Goal: Obtain resource: Download file/media

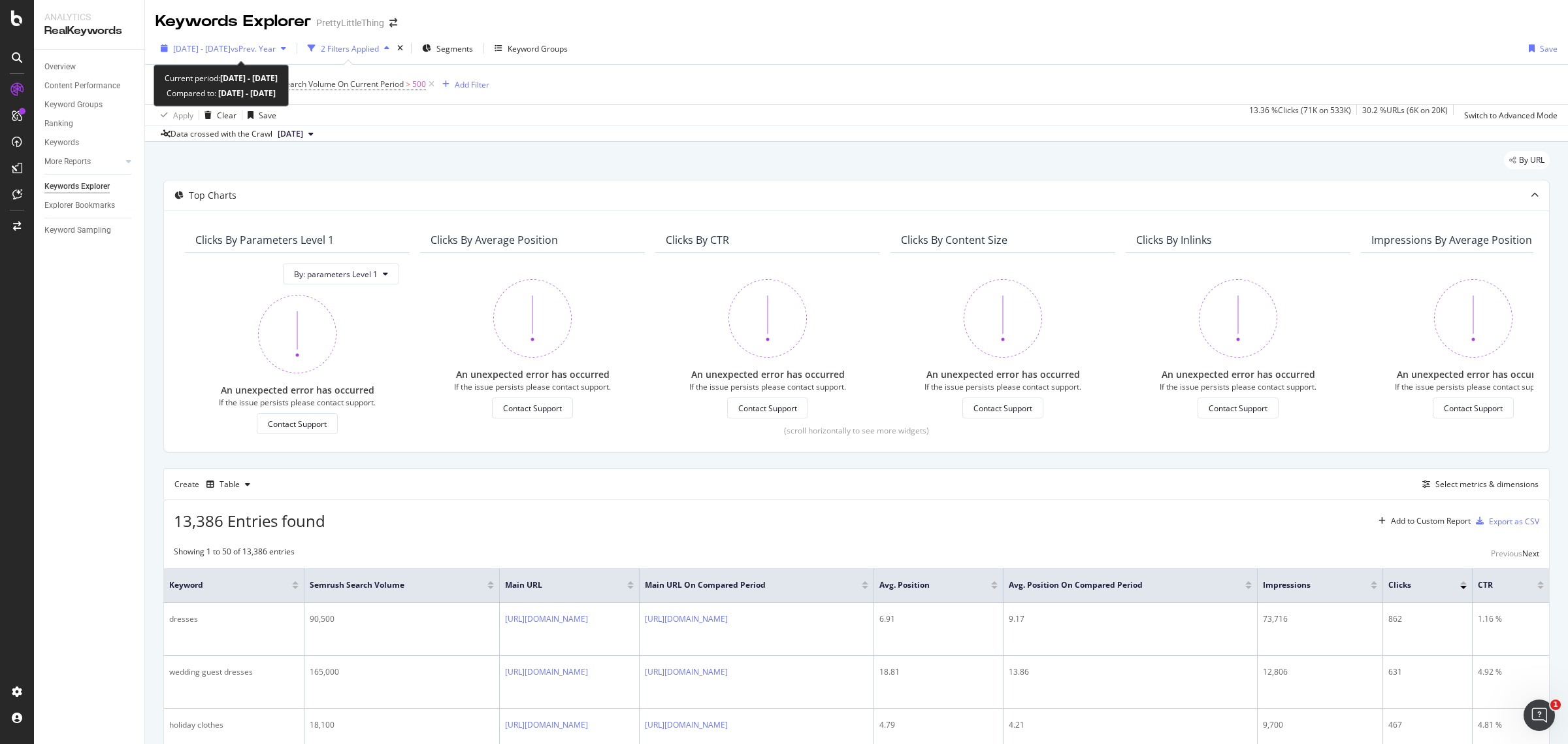
click at [237, 40] on div "[DATE] - [DATE] vs Prev. Year" at bounding box center [223, 48] width 136 height 19
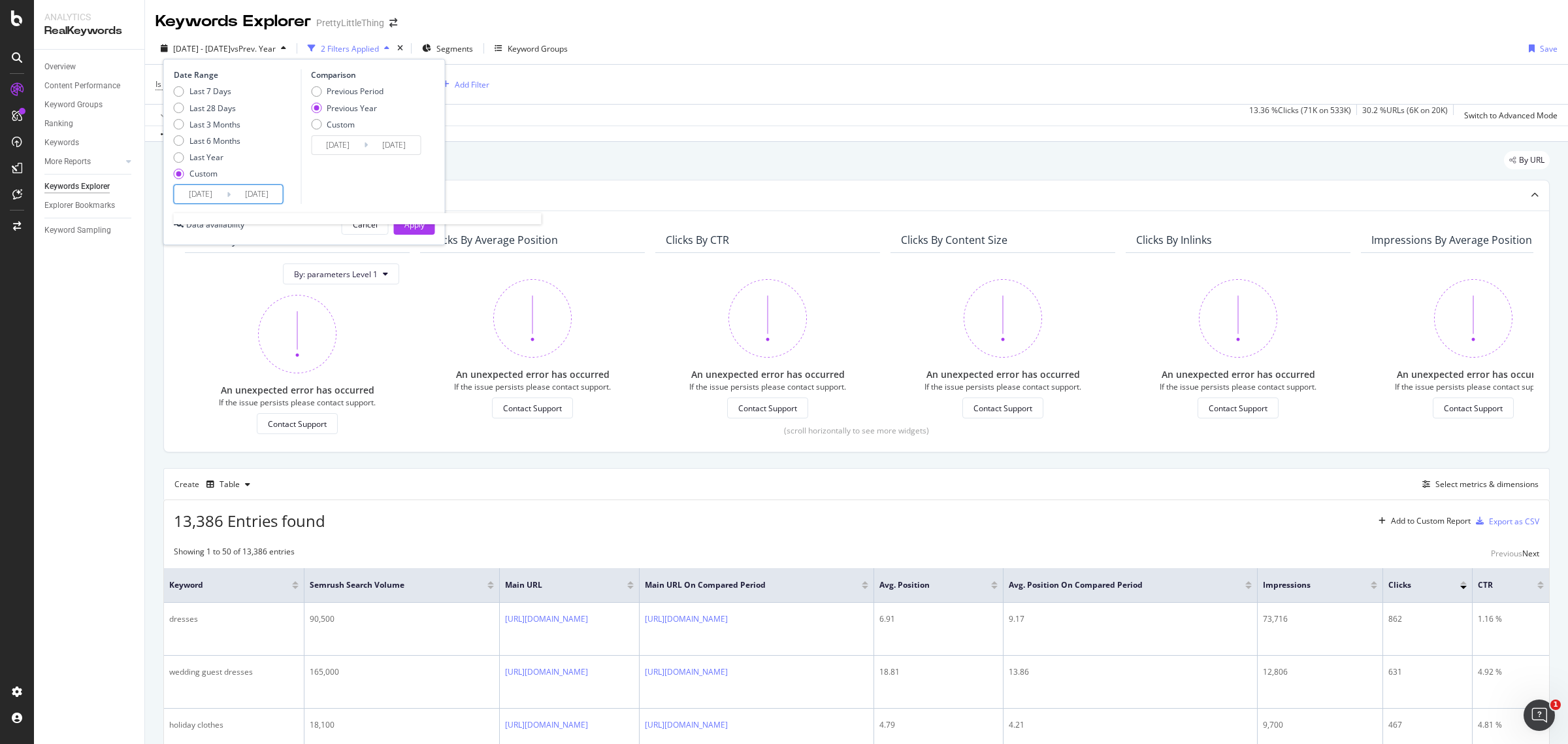
click at [212, 196] on input "[DATE]" at bounding box center [201, 193] width 52 height 18
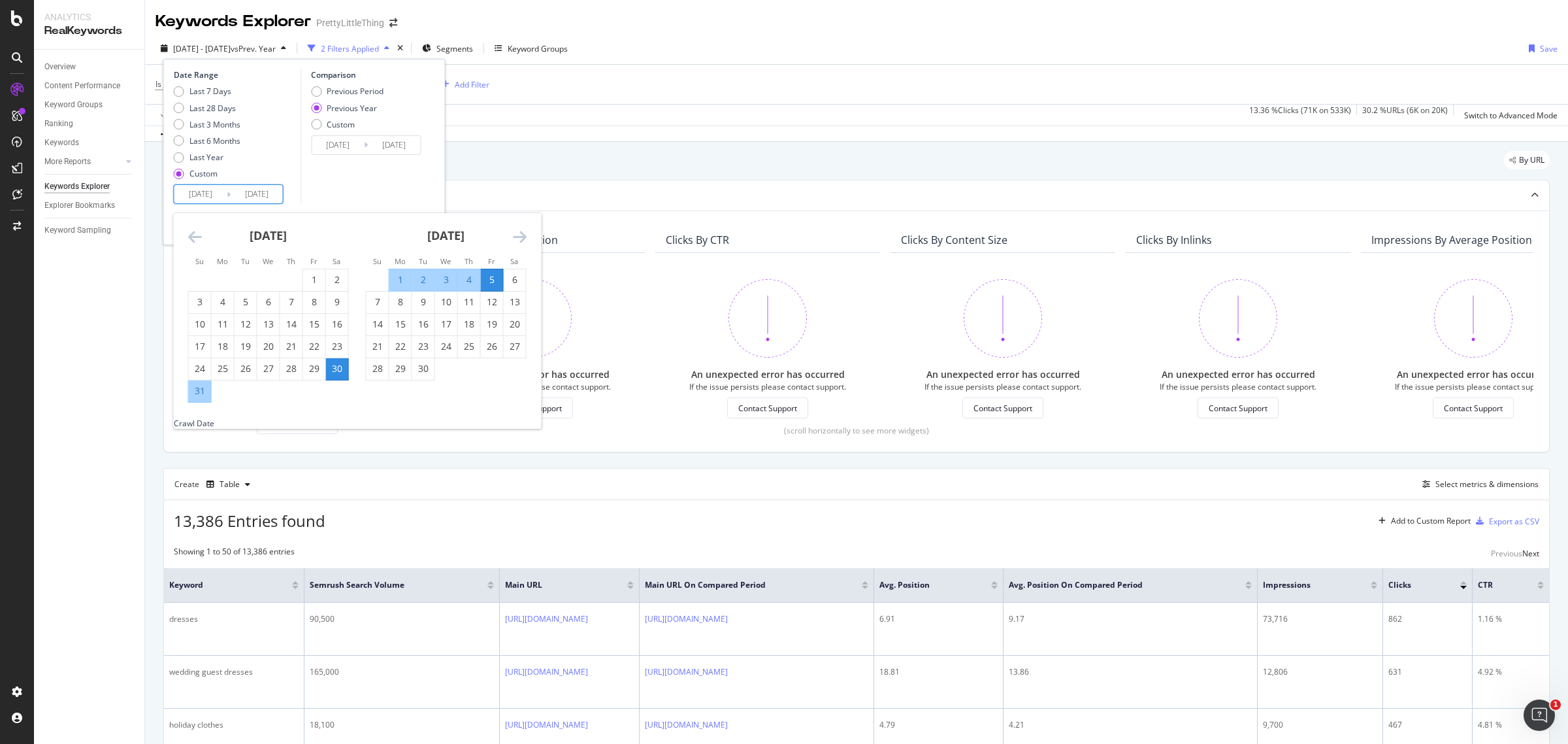
click at [524, 237] on icon "Move forward to switch to the next month." at bounding box center [520, 236] width 14 height 15
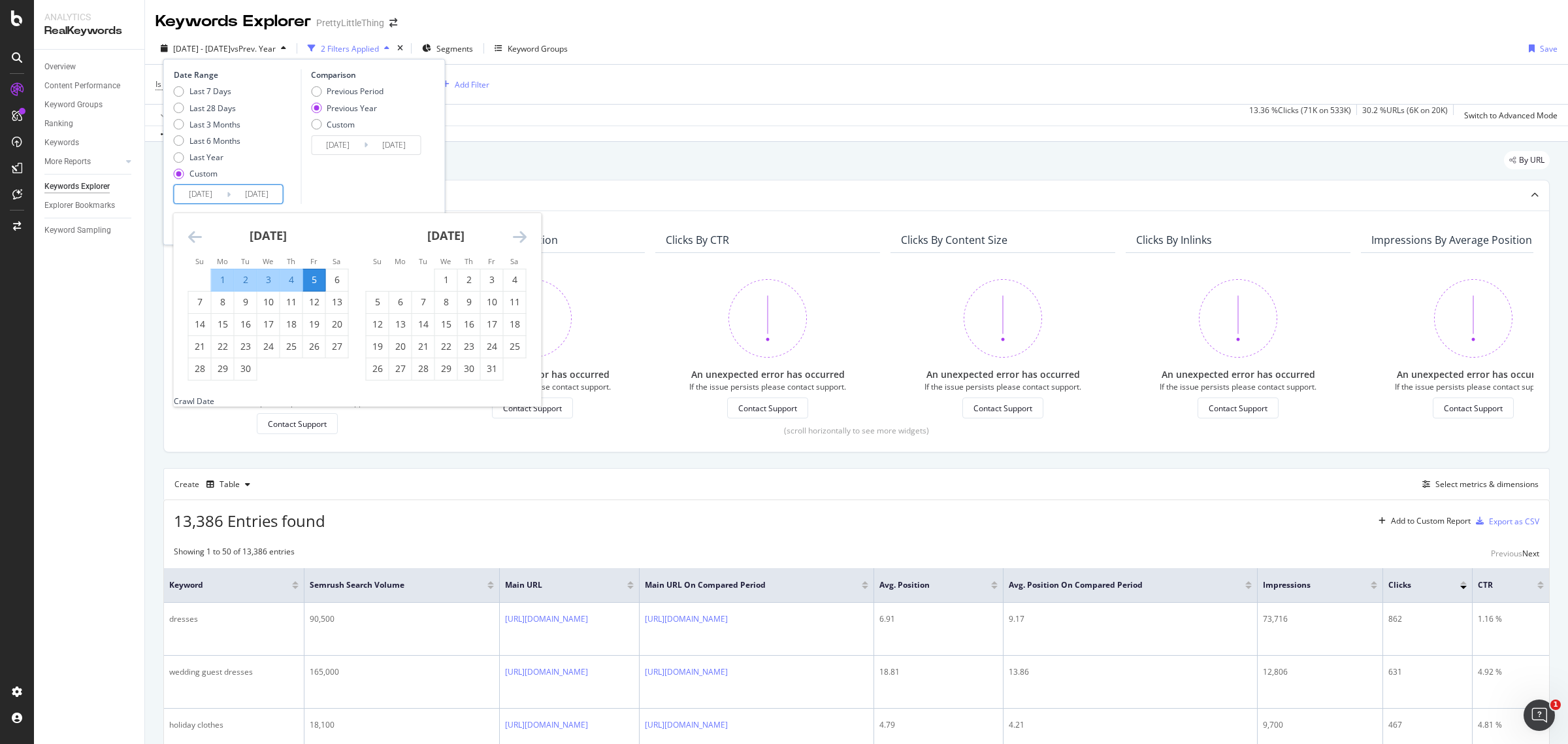
click at [524, 237] on icon "Move forward to switch to the next month." at bounding box center [520, 236] width 14 height 15
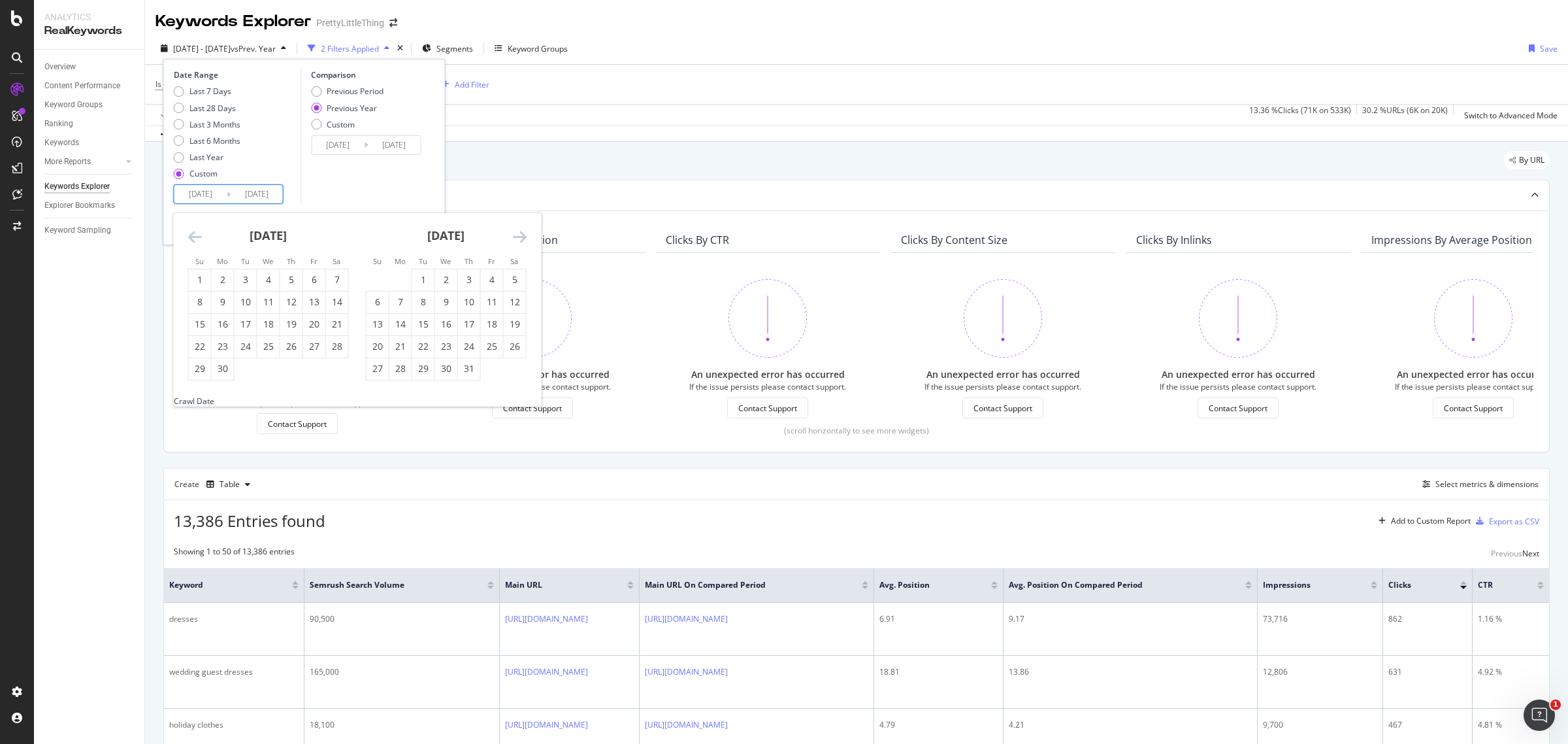
click at [524, 237] on icon "Move forward to switch to the next month." at bounding box center [520, 236] width 14 height 15
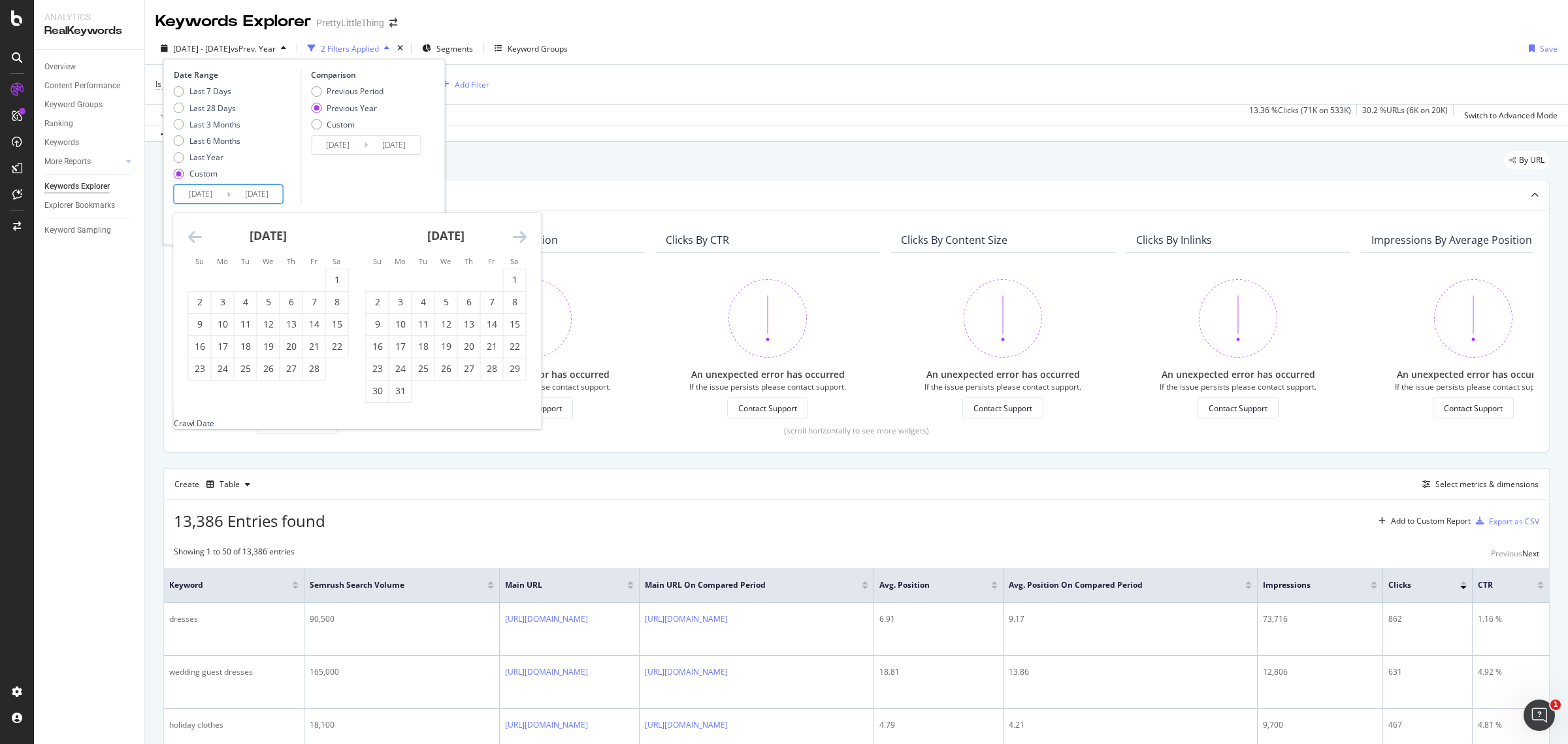
click at [524, 237] on icon "Move forward to switch to the next month." at bounding box center [520, 236] width 14 height 15
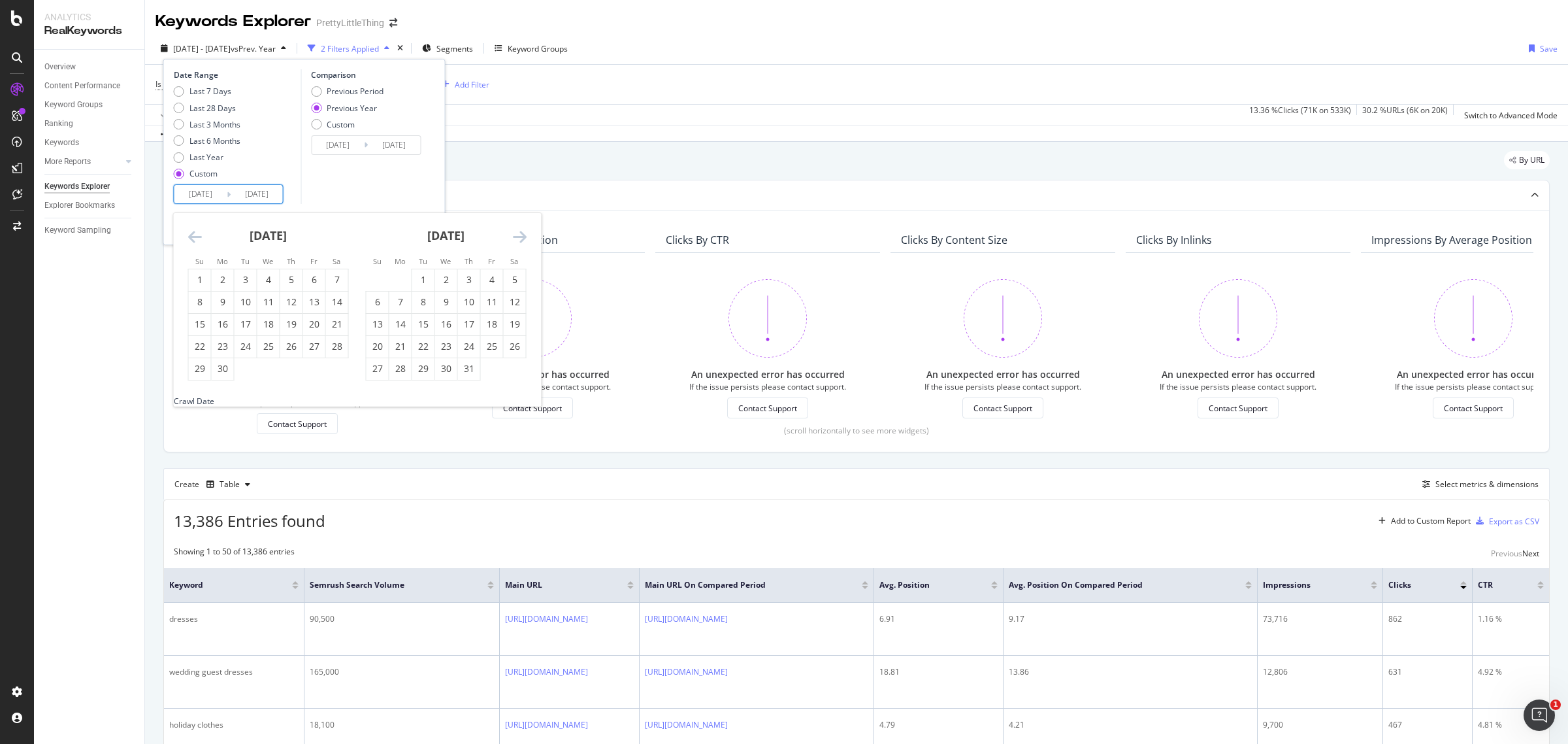
click at [524, 237] on icon "Move forward to switch to the next month." at bounding box center [520, 236] width 14 height 15
click at [199, 238] on icon "Move backward to switch to the previous month." at bounding box center [195, 236] width 14 height 15
click at [310, 281] on div "1" at bounding box center [314, 280] width 22 height 13
type input "[DATE]"
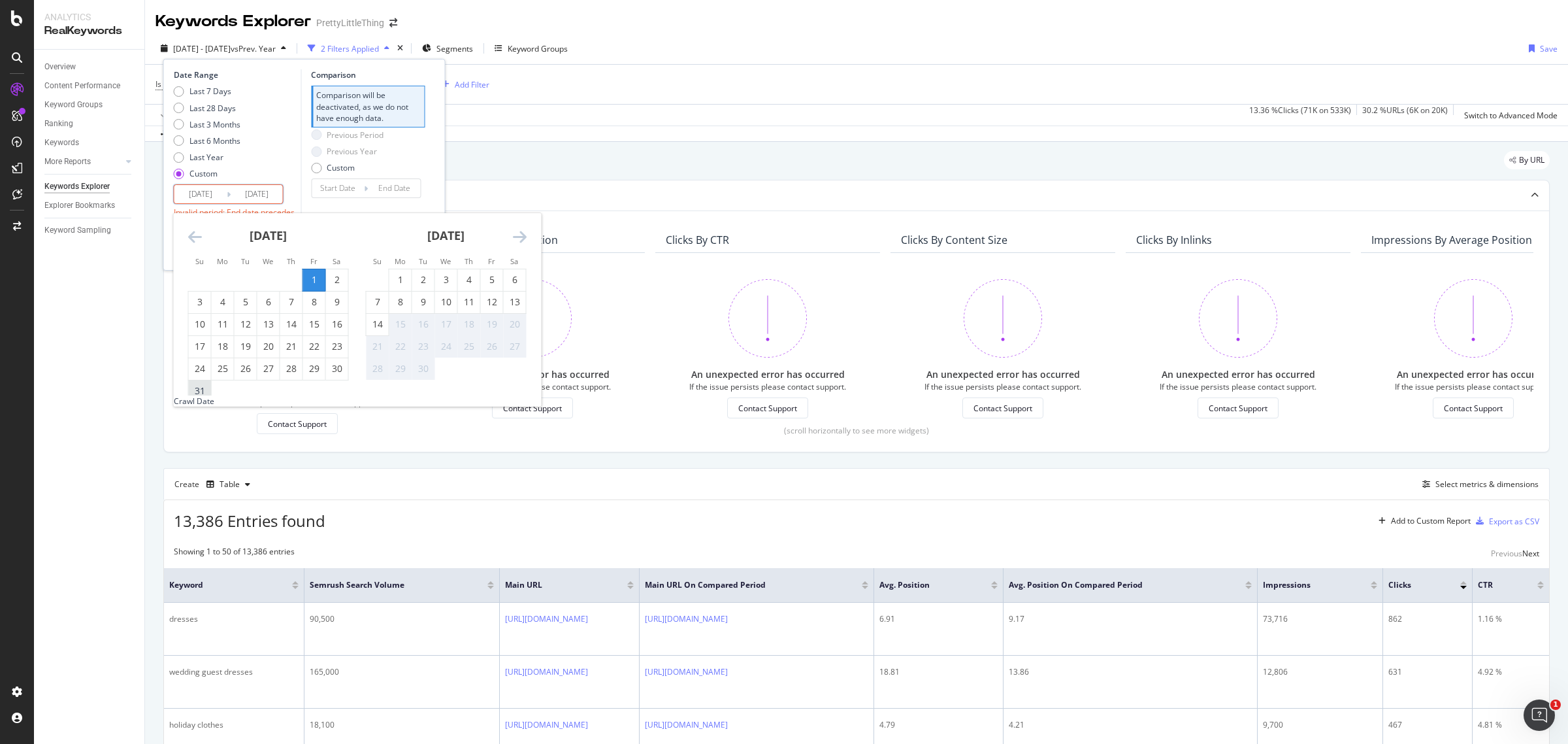
click at [201, 384] on div "31" at bounding box center [199, 391] width 22 height 13
type input "[DATE]"
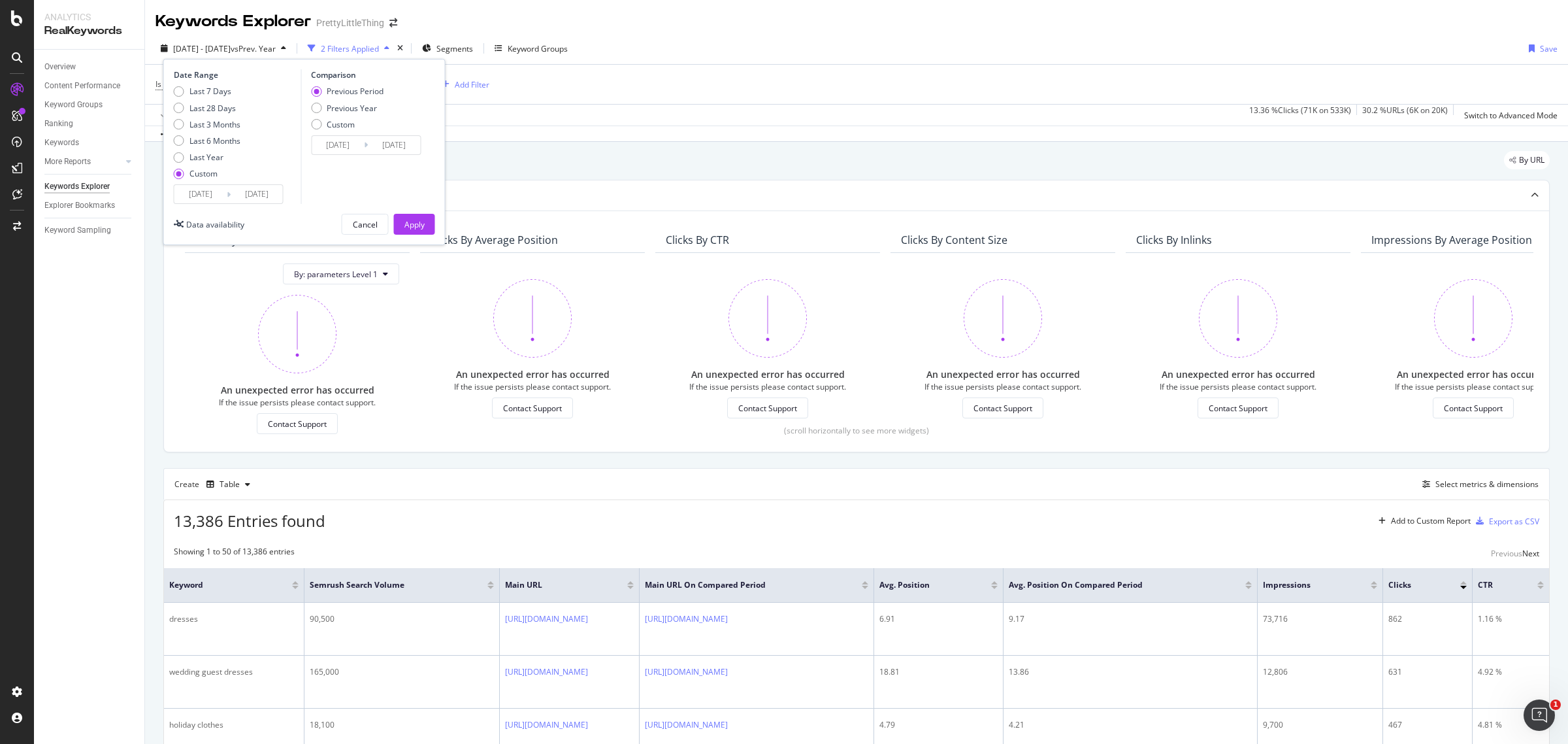
click at [367, 139] on icon at bounding box center [366, 145] width 4 height 13
click at [364, 145] on input "[DATE]" at bounding box center [338, 145] width 52 height 18
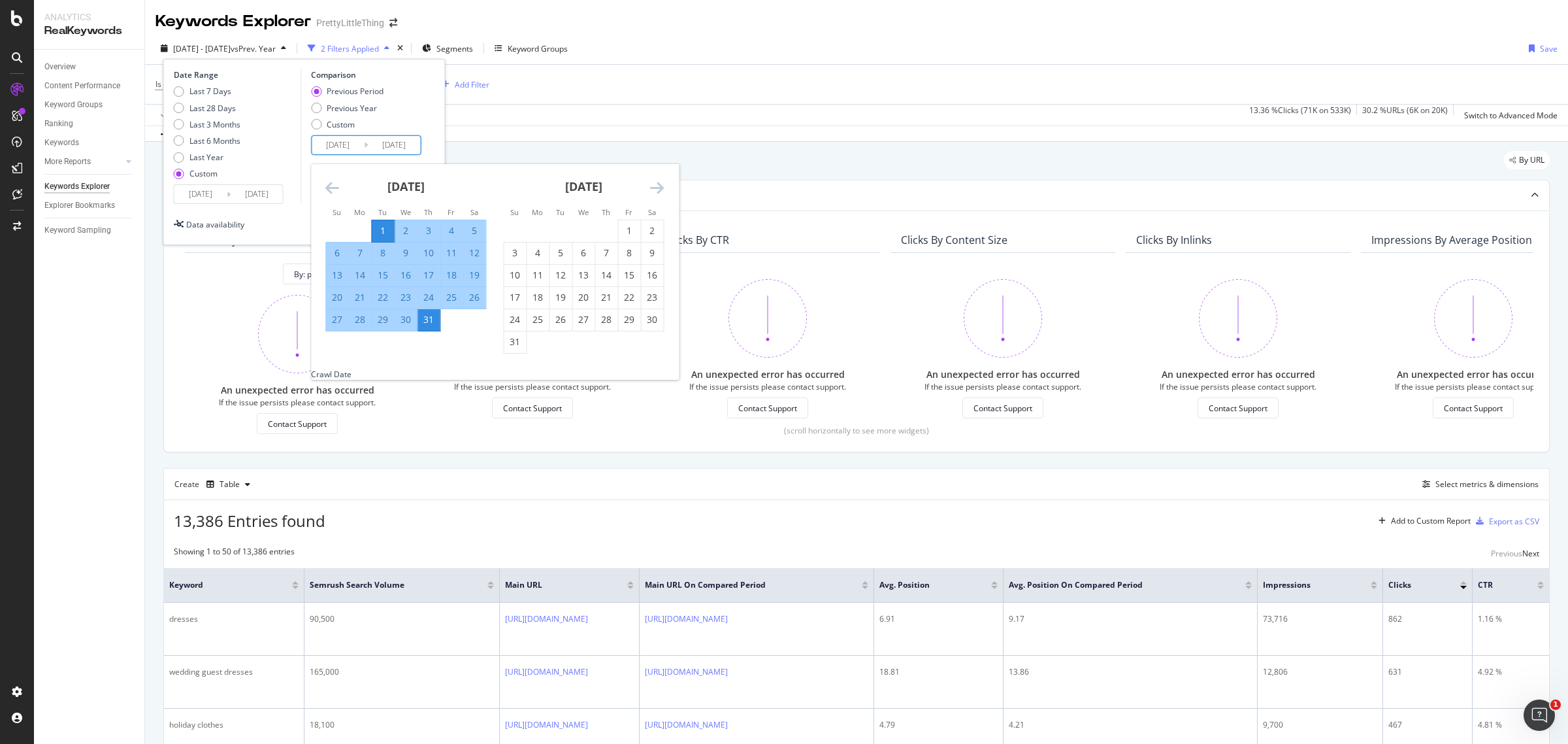
click at [326, 191] on icon "Move backward to switch to the previous month." at bounding box center [332, 187] width 14 height 15
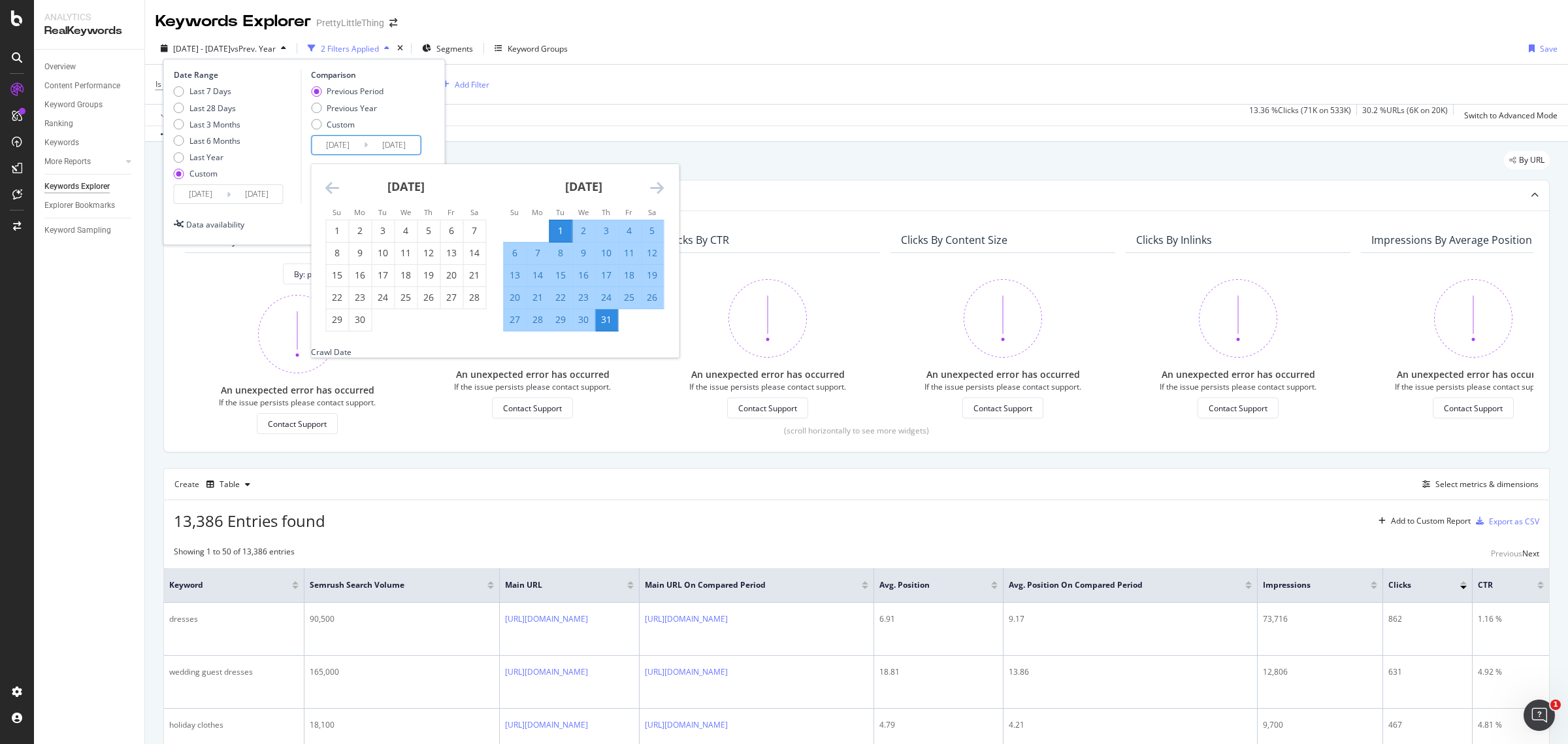
click at [326, 191] on icon "Move backward to switch to the previous month." at bounding box center [332, 187] width 14 height 15
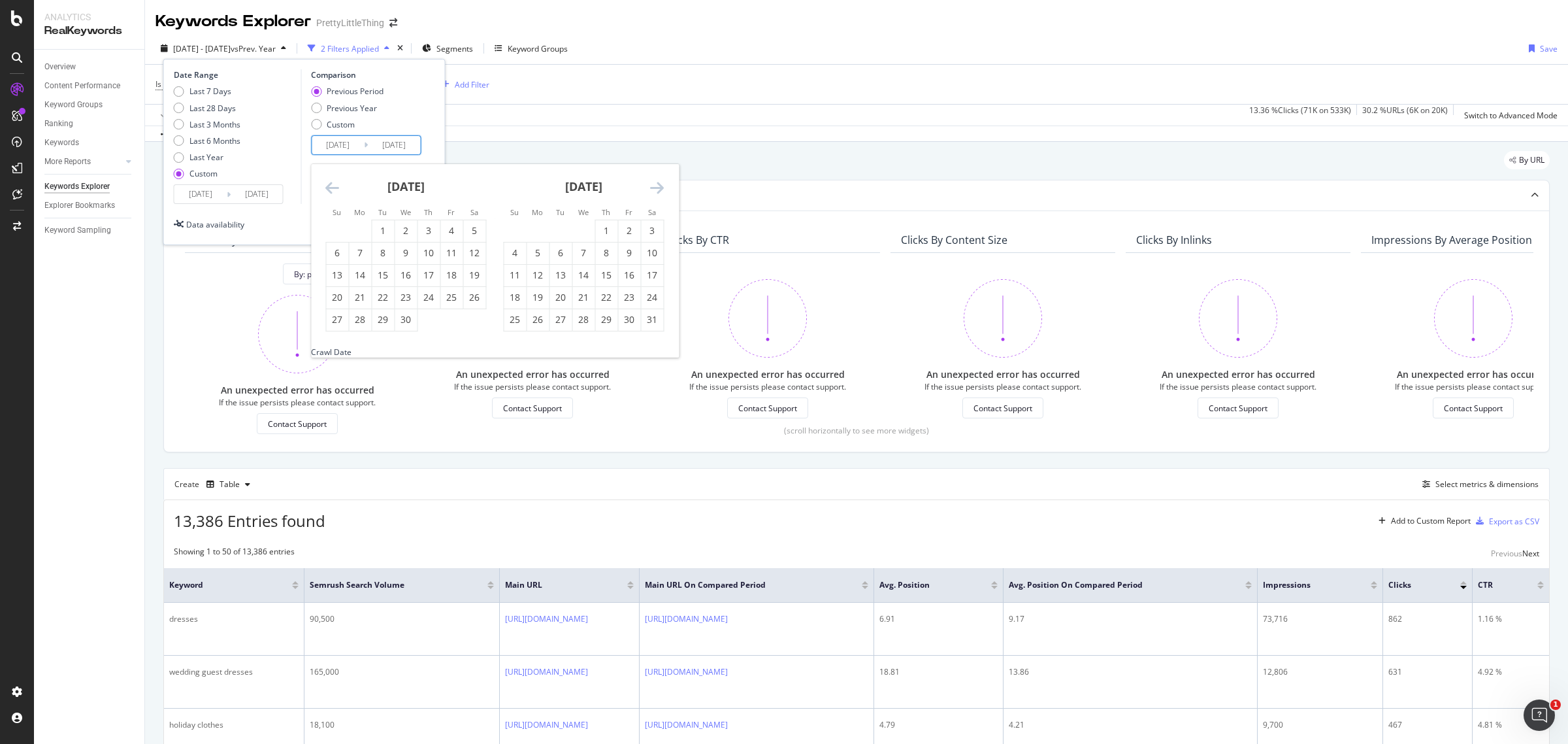
click at [326, 191] on icon "Move backward to switch to the previous month." at bounding box center [332, 187] width 14 height 15
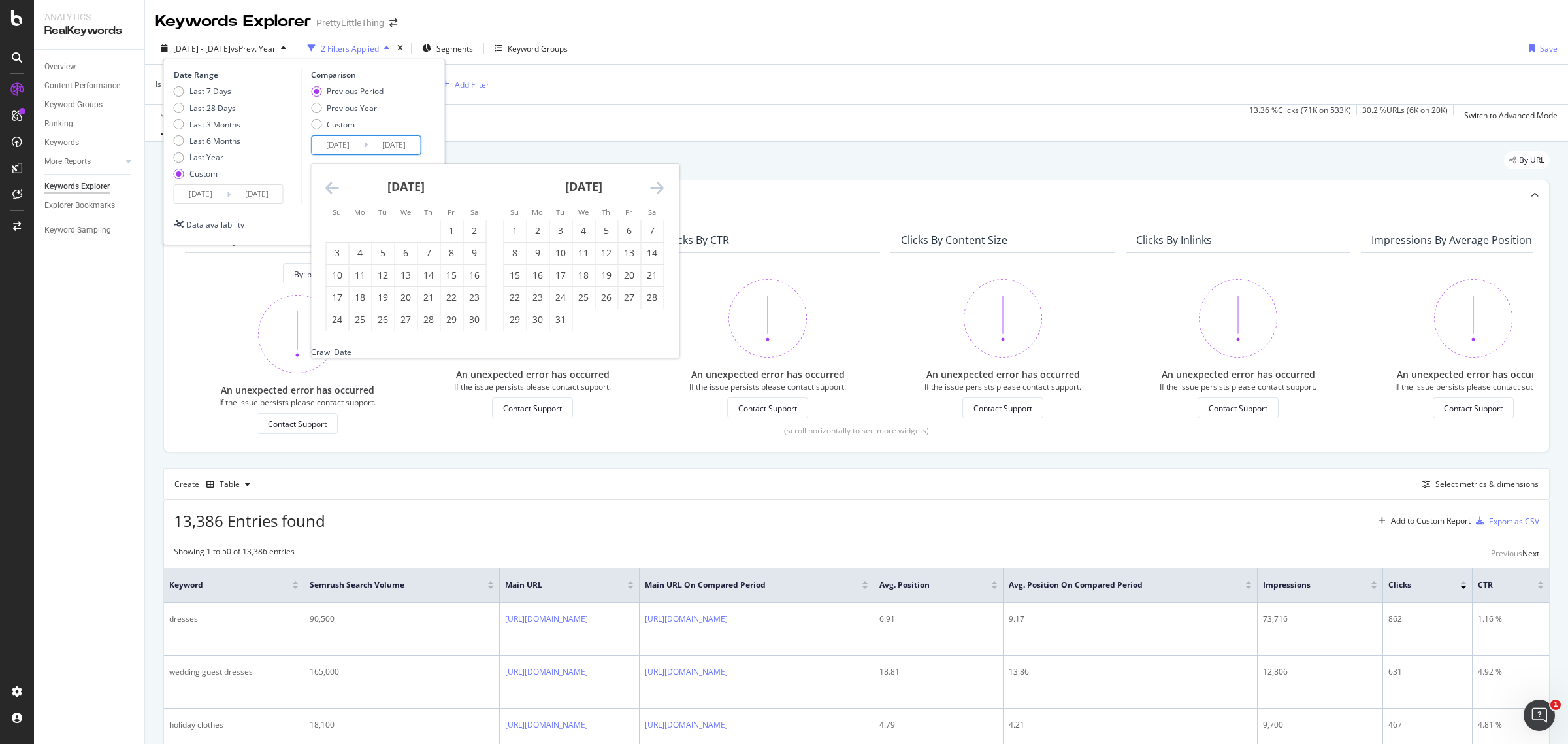
click at [326, 191] on icon "Move backward to switch to the previous month." at bounding box center [332, 187] width 14 height 15
click at [600, 225] on div "1" at bounding box center [606, 231] width 22 height 13
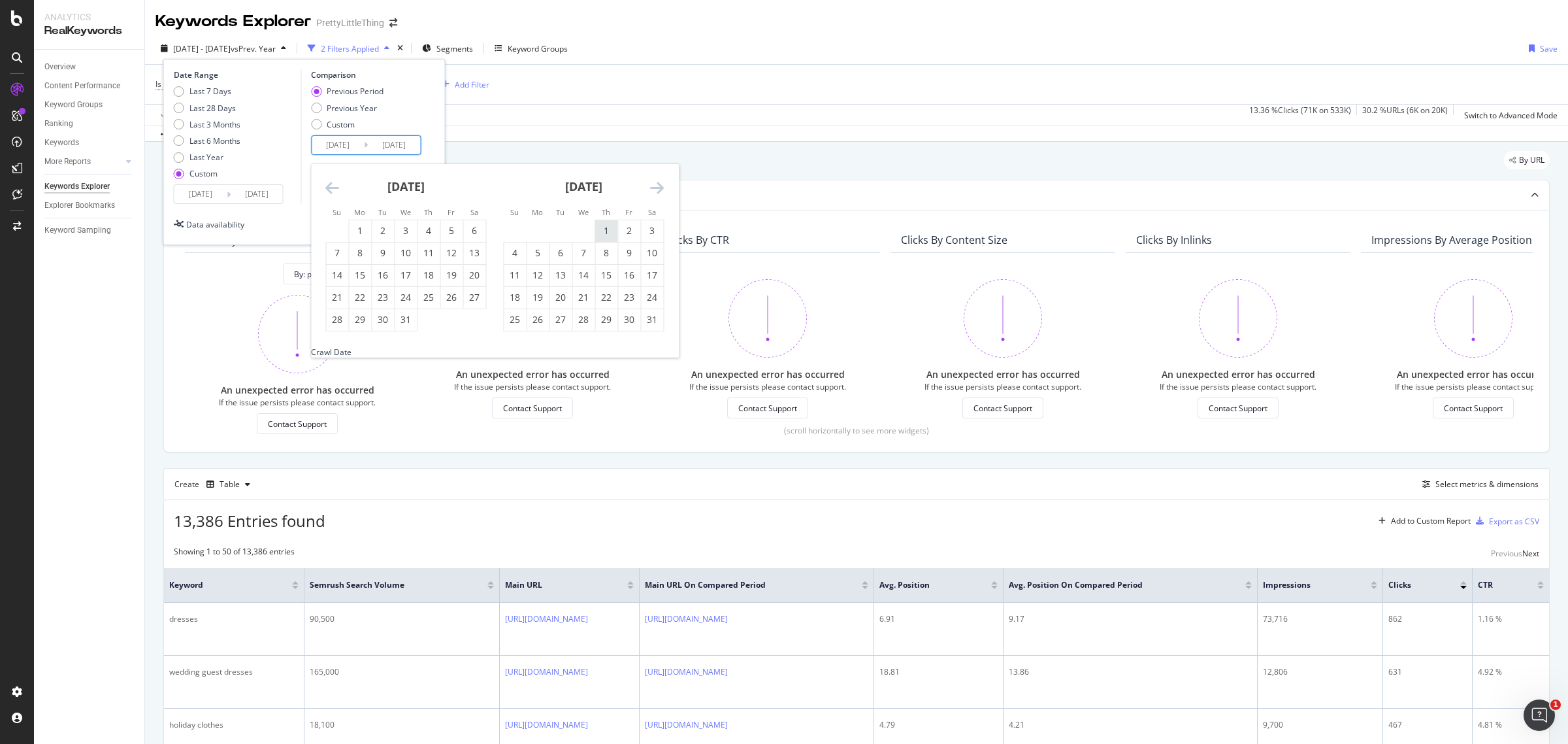
type input "[DATE]"
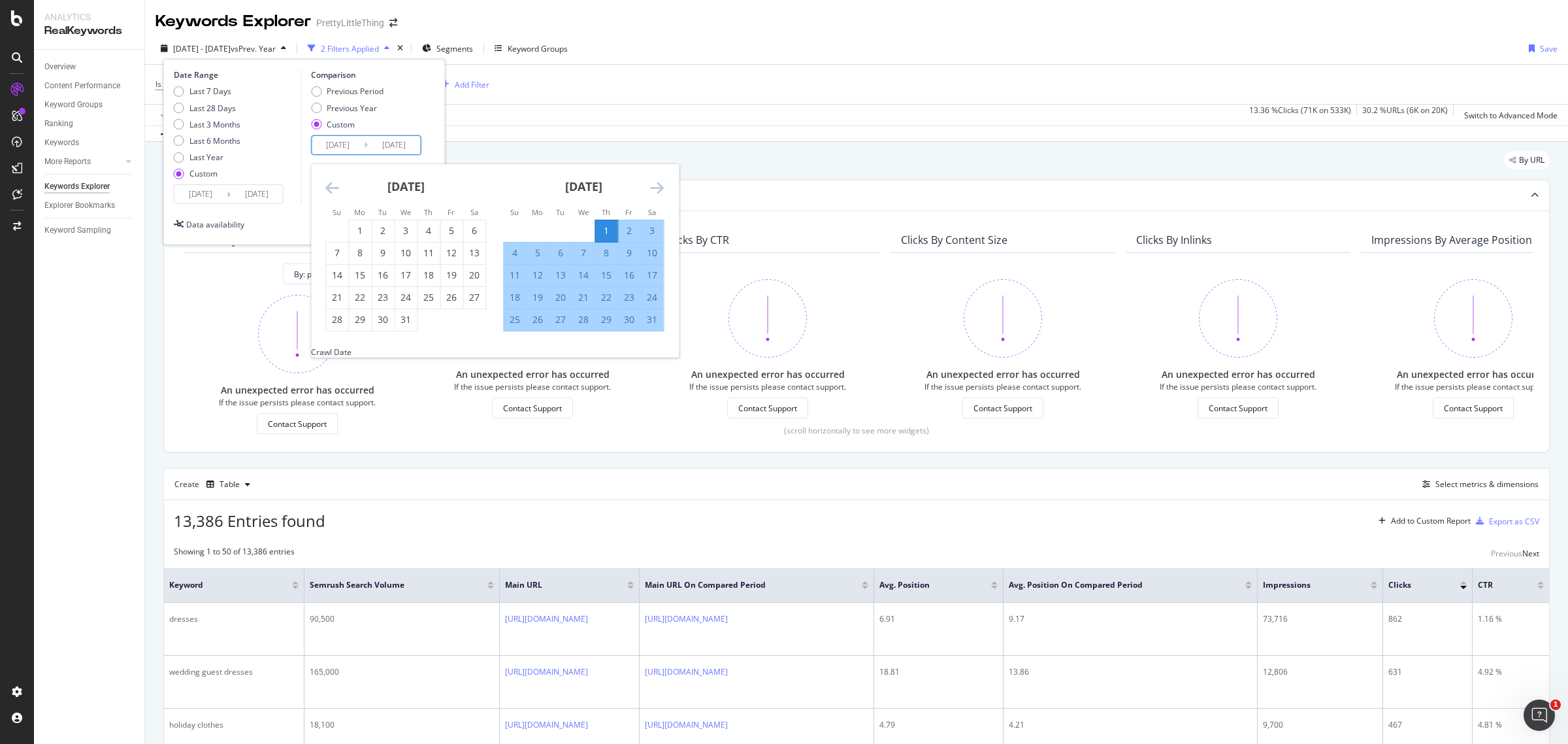
click at [654, 321] on div "31" at bounding box center [652, 320] width 22 height 13
type input "[DATE]"
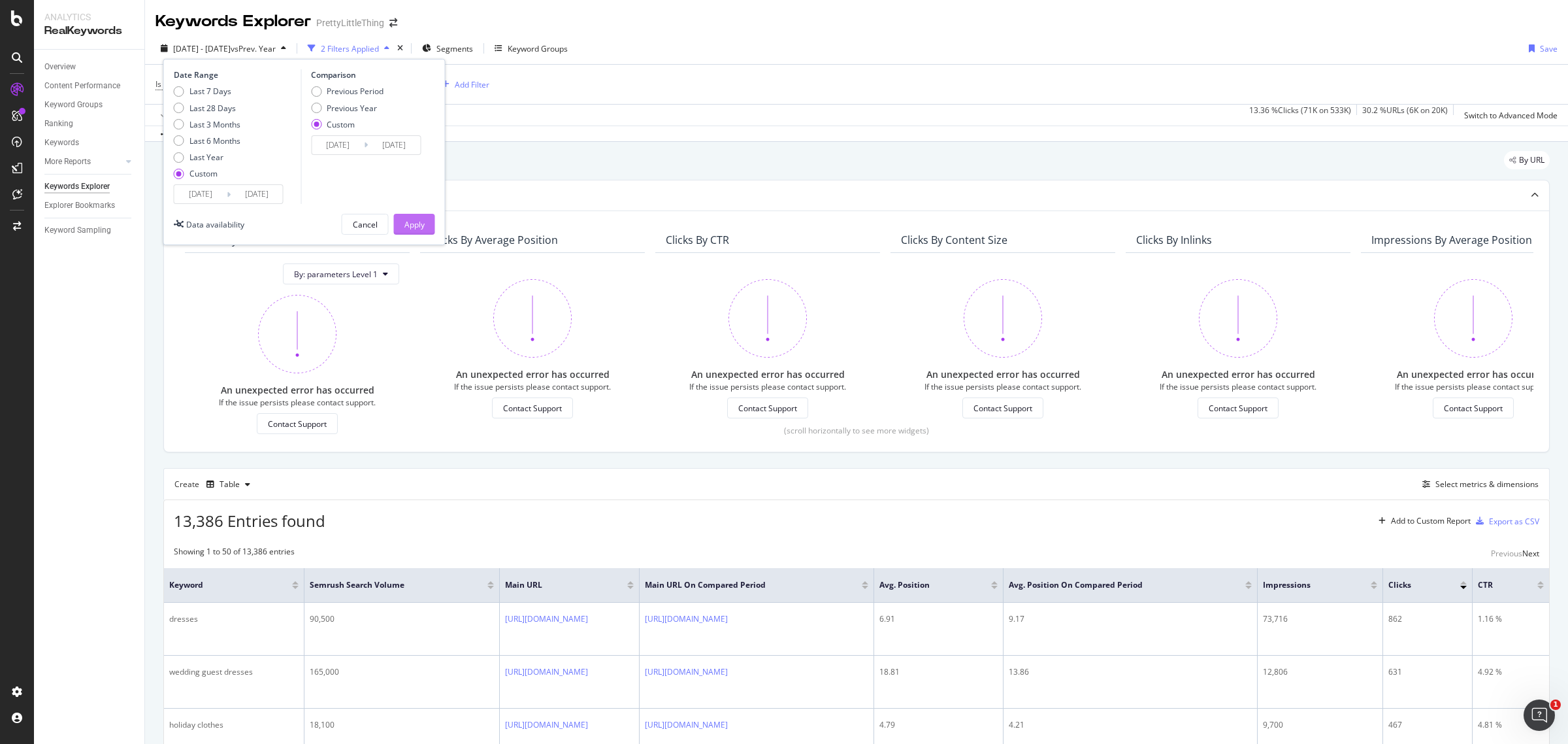
click at [428, 230] on button "Apply" at bounding box center [415, 223] width 41 height 21
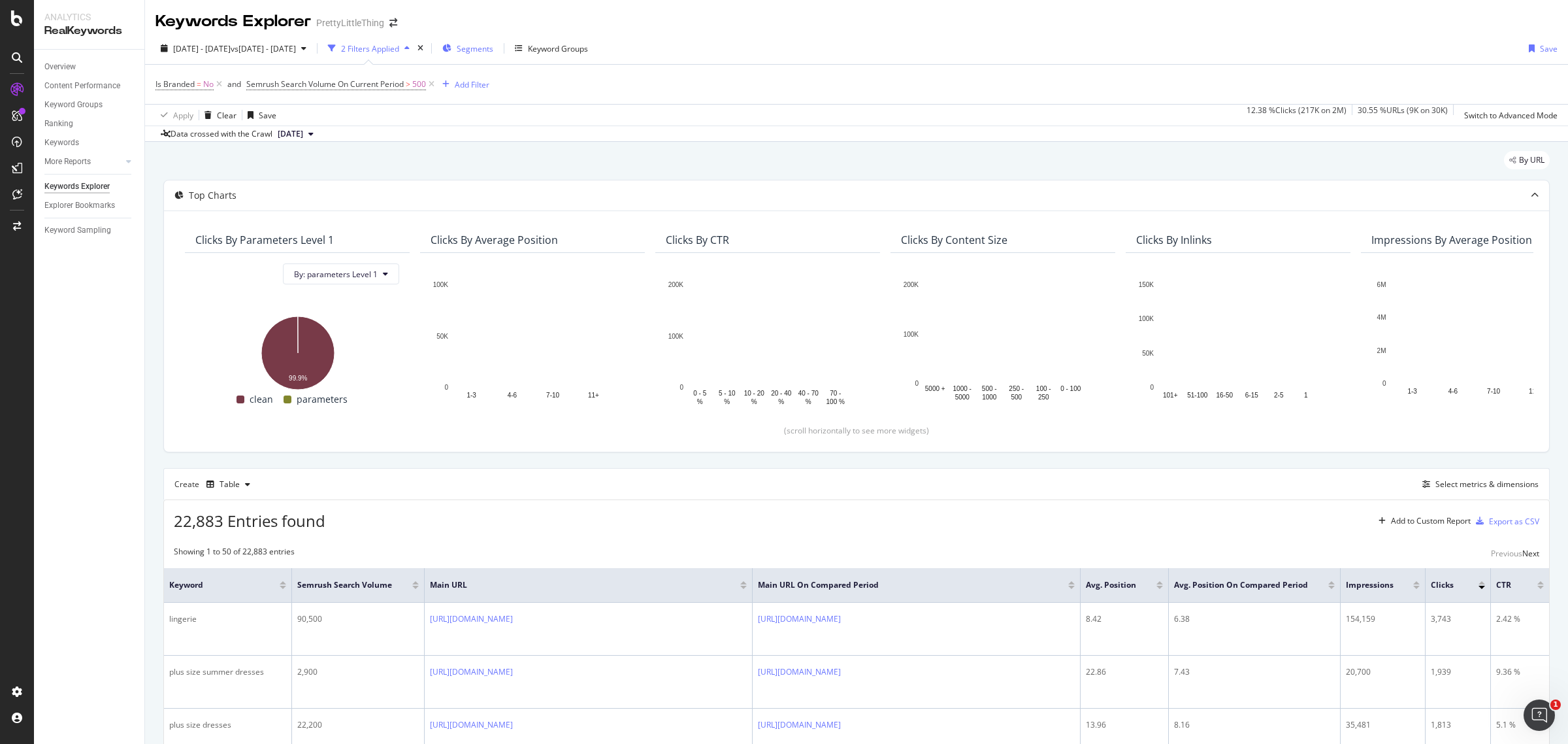
click at [494, 48] on div "Segments" at bounding box center [468, 48] width 51 height 19
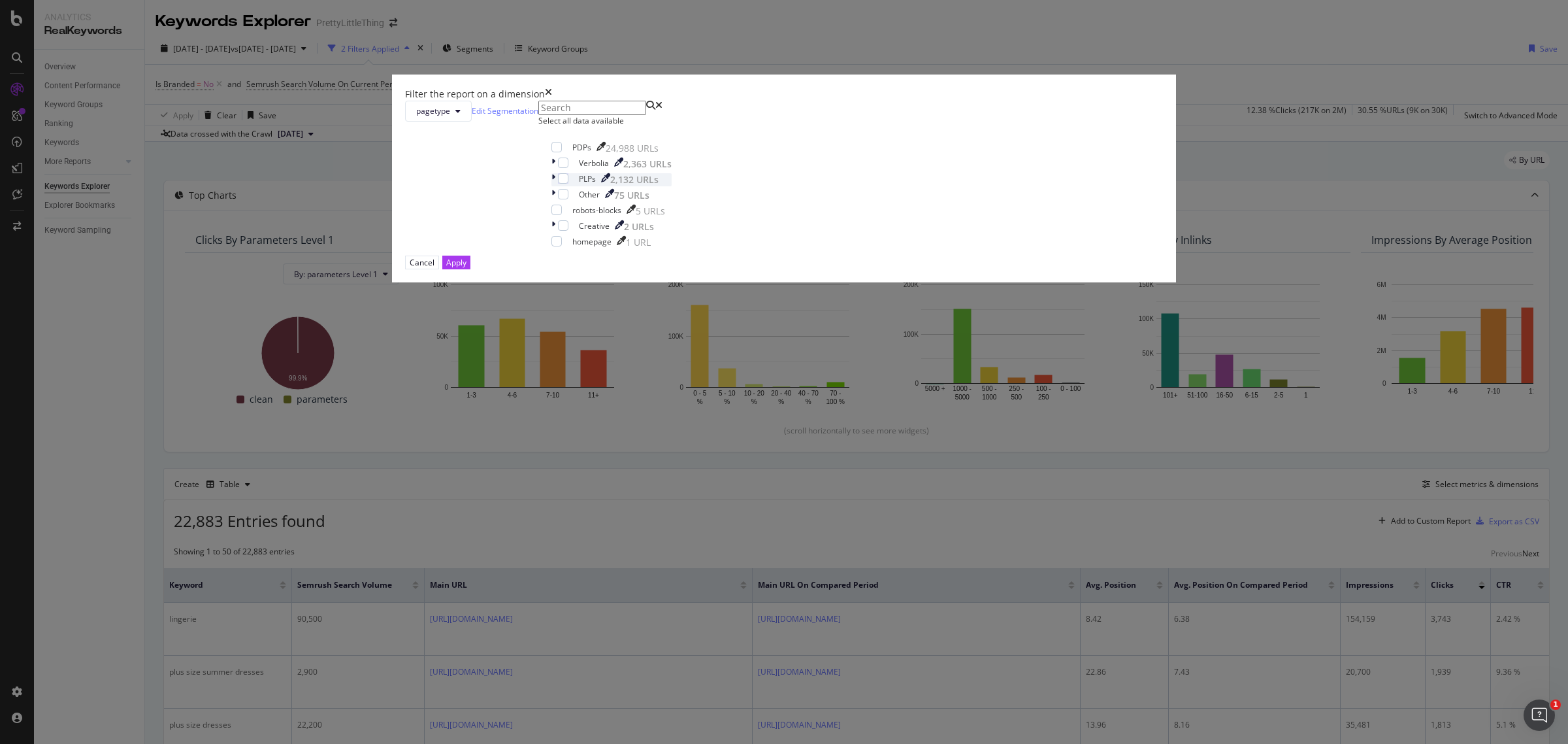
click at [555, 186] on icon "modal" at bounding box center [553, 180] width 4 height 13
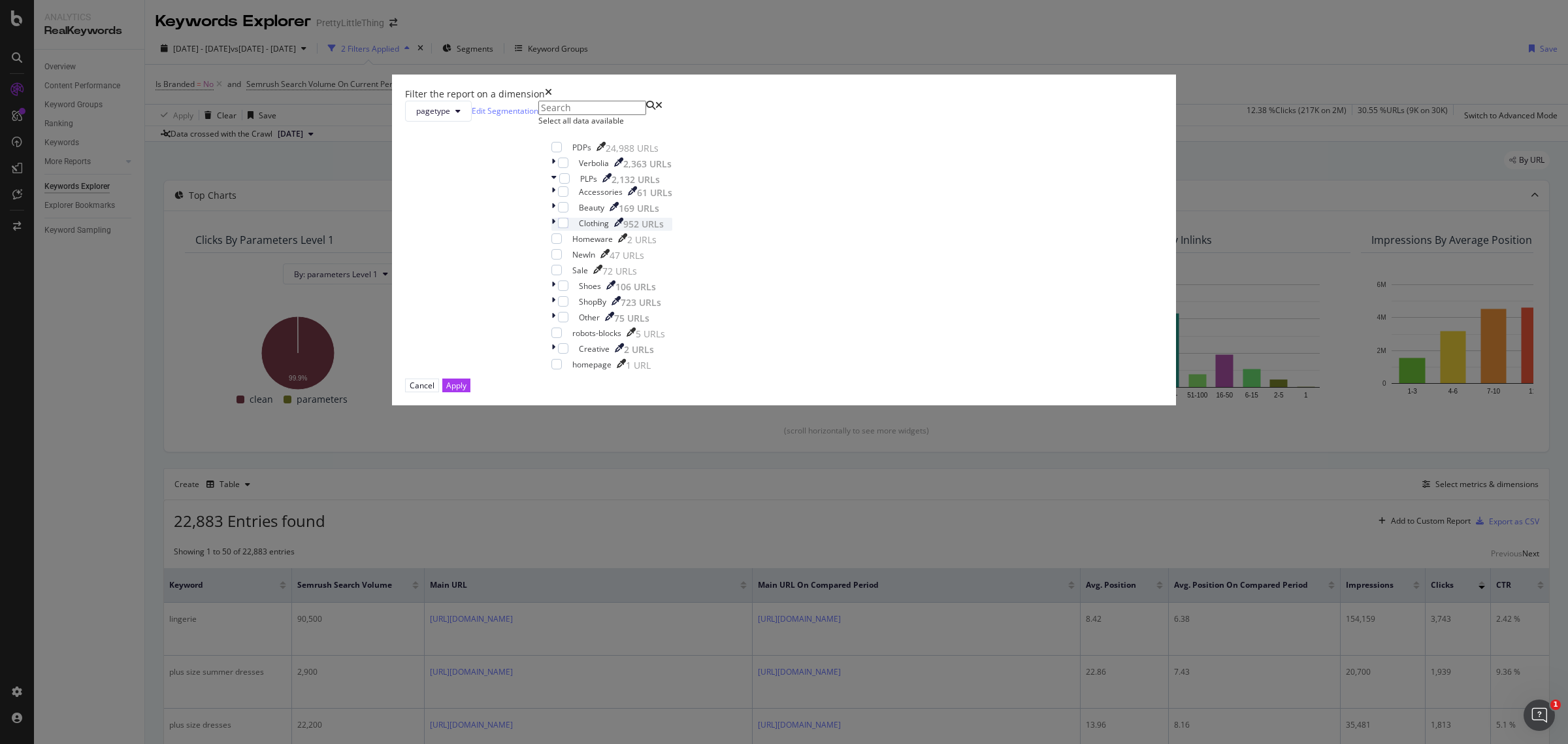
click at [558, 231] on div "modal" at bounding box center [555, 224] width 7 height 13
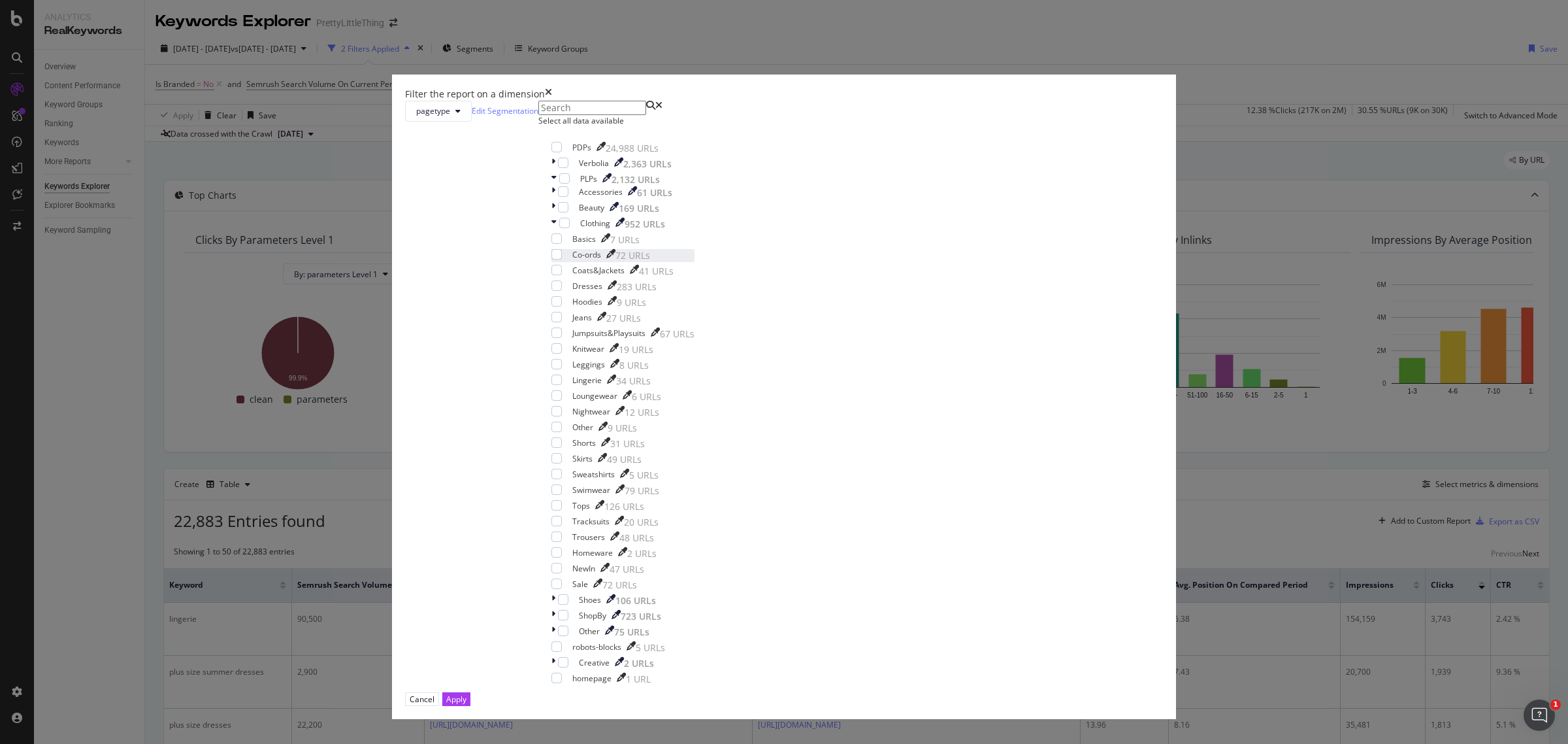
scroll to position [163, 0]
click at [610, 407] on div "Nightwear" at bounding box center [591, 411] width 38 height 11
click at [470, 692] on button "Apply" at bounding box center [456, 699] width 28 height 14
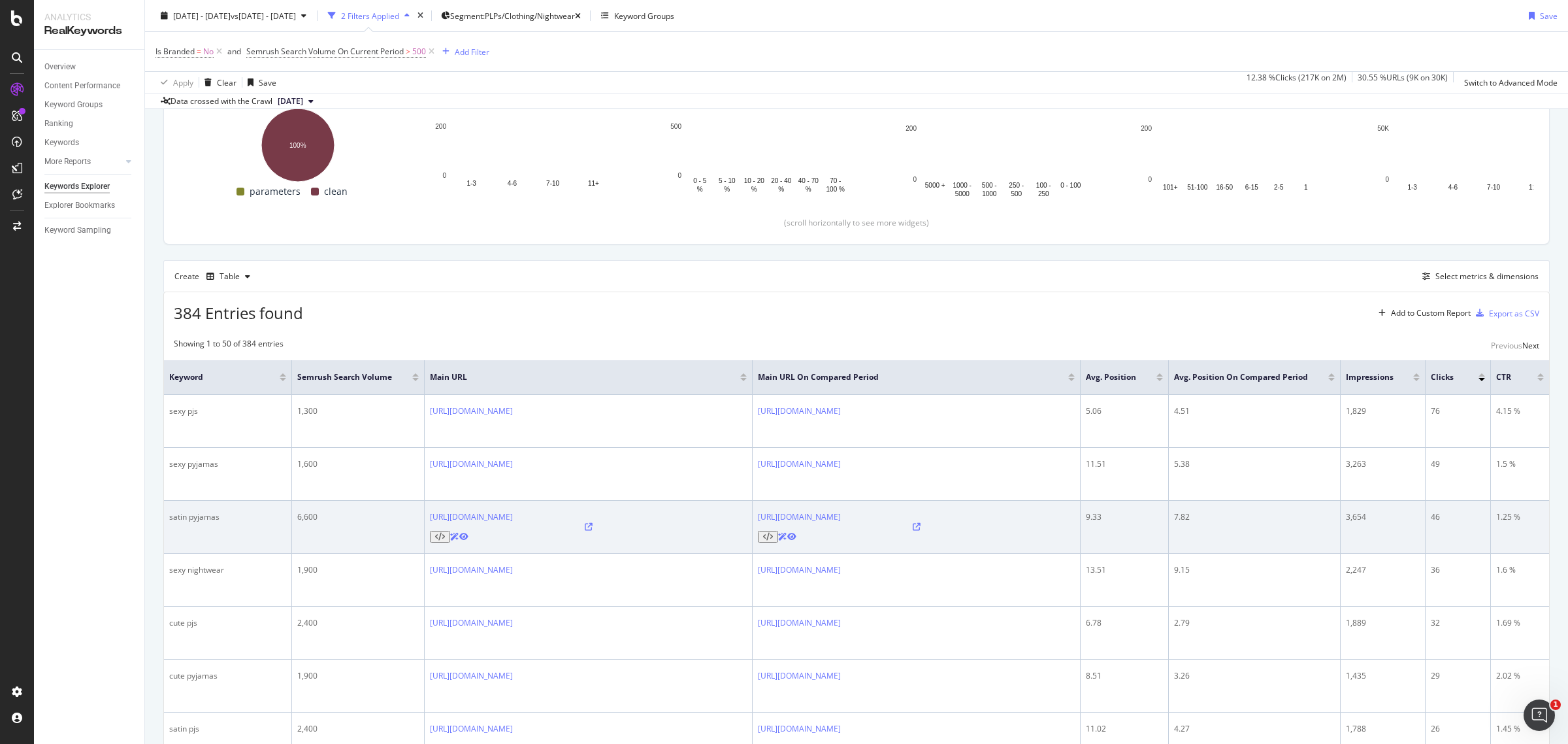
scroll to position [327, 0]
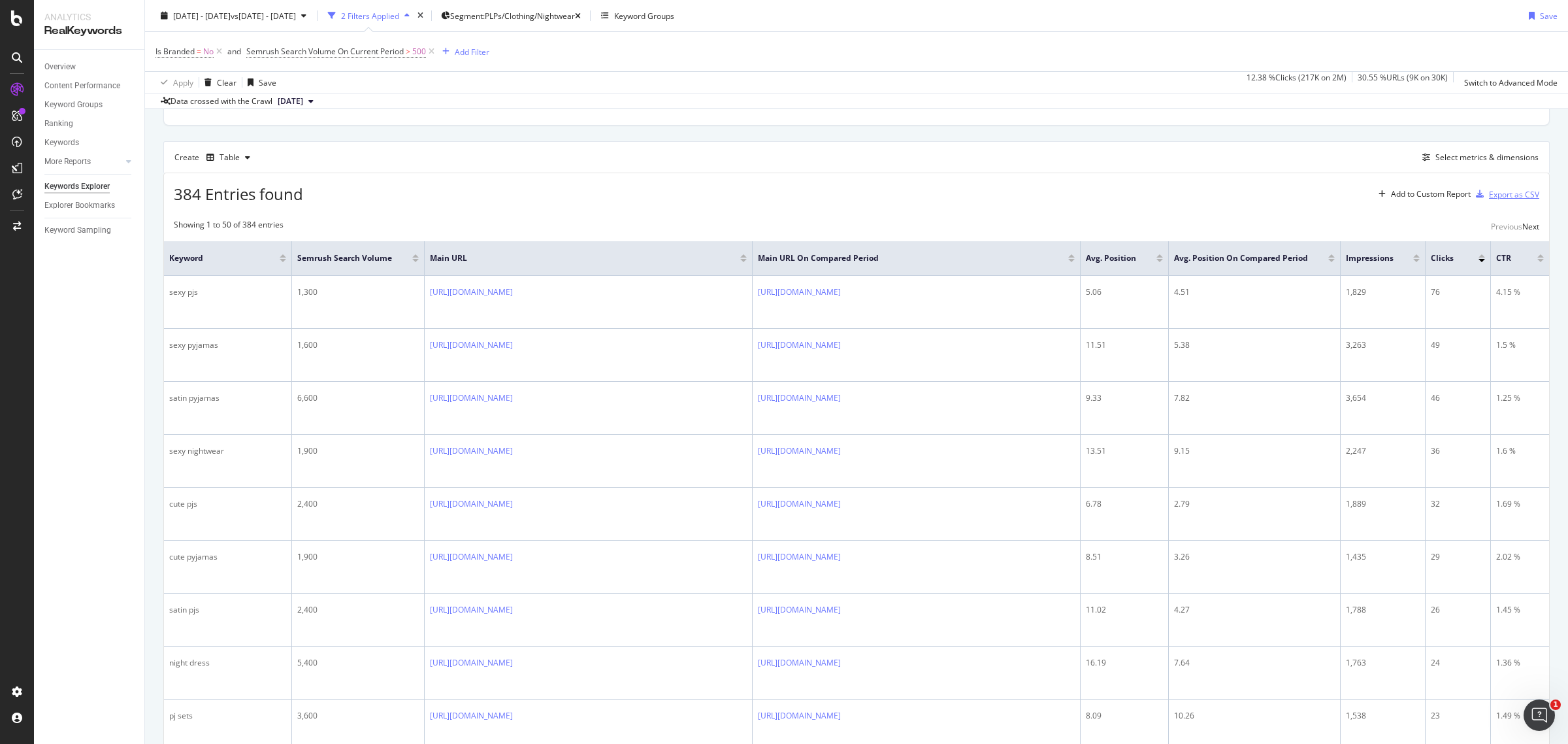
click at [1500, 199] on div "Export as CSV" at bounding box center [1514, 194] width 50 height 11
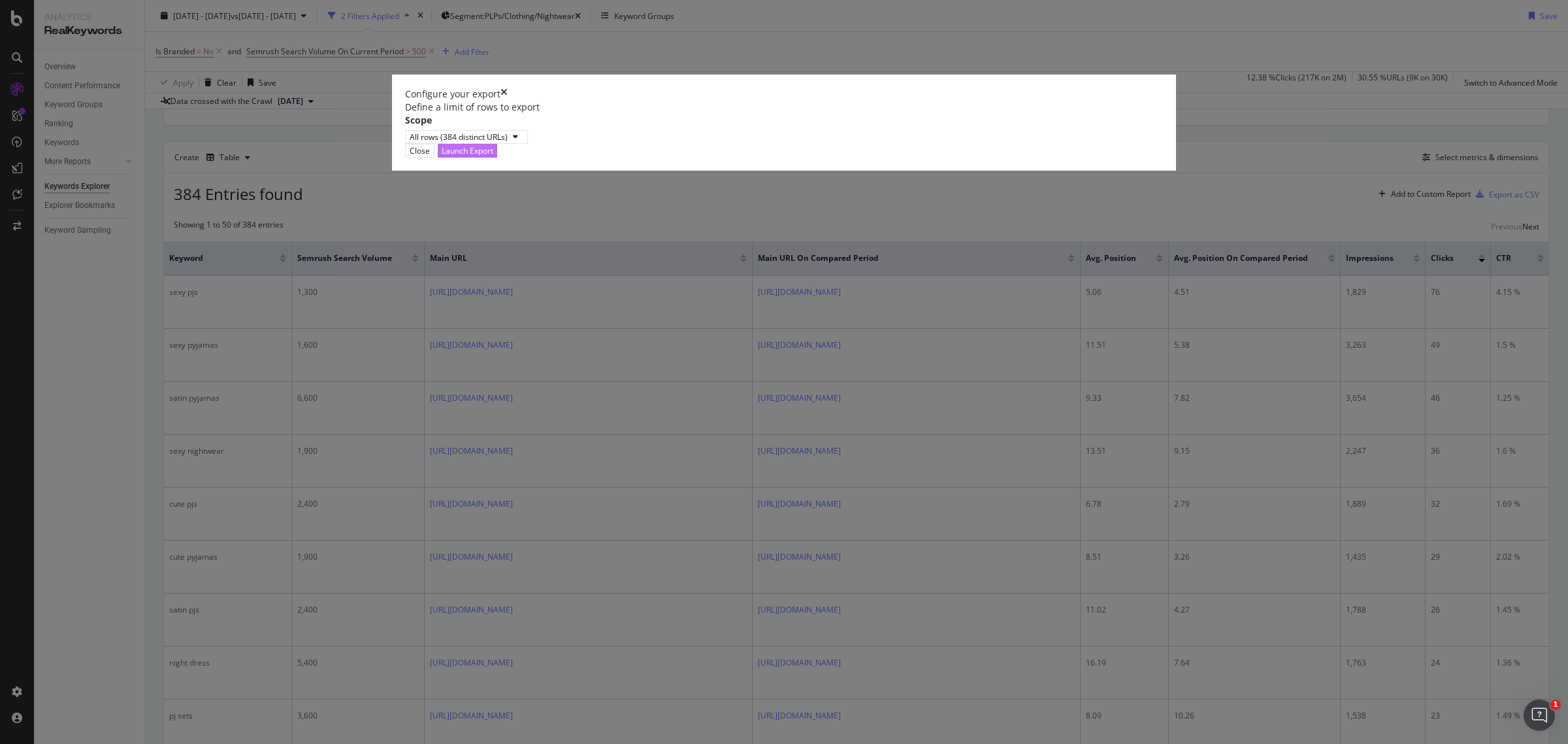
click at [494, 156] on div "Launch Export" at bounding box center [467, 151] width 52 height 11
